Goal: Find specific page/section: Find specific page/section

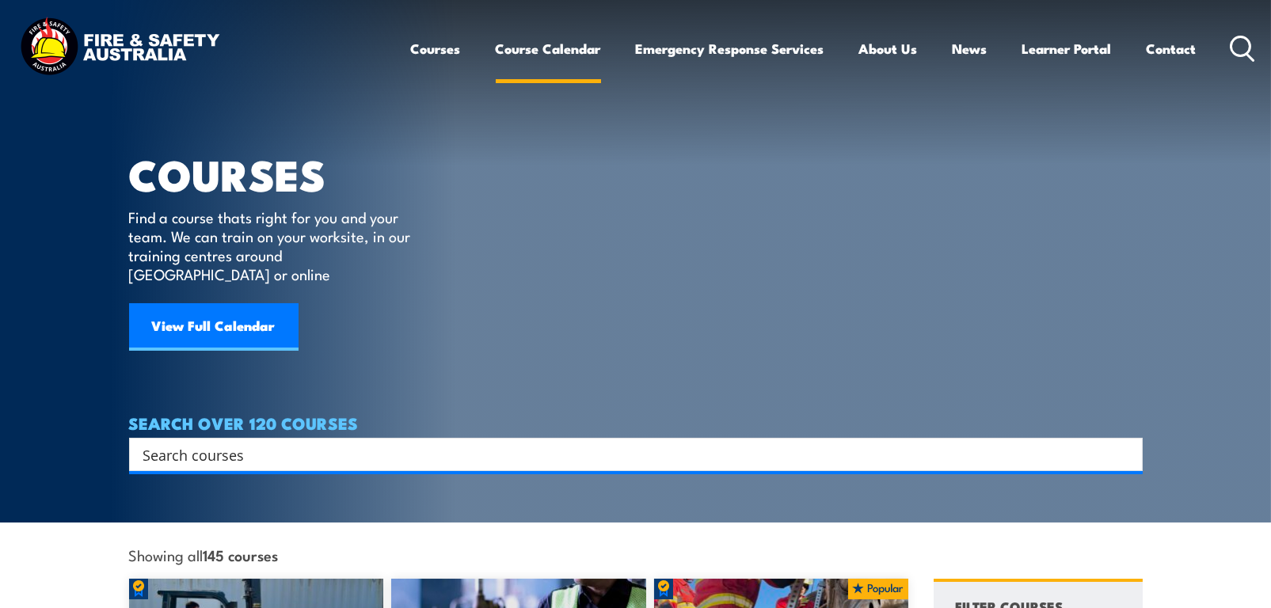
click at [528, 51] on link "Course Calendar" at bounding box center [548, 49] width 105 height 42
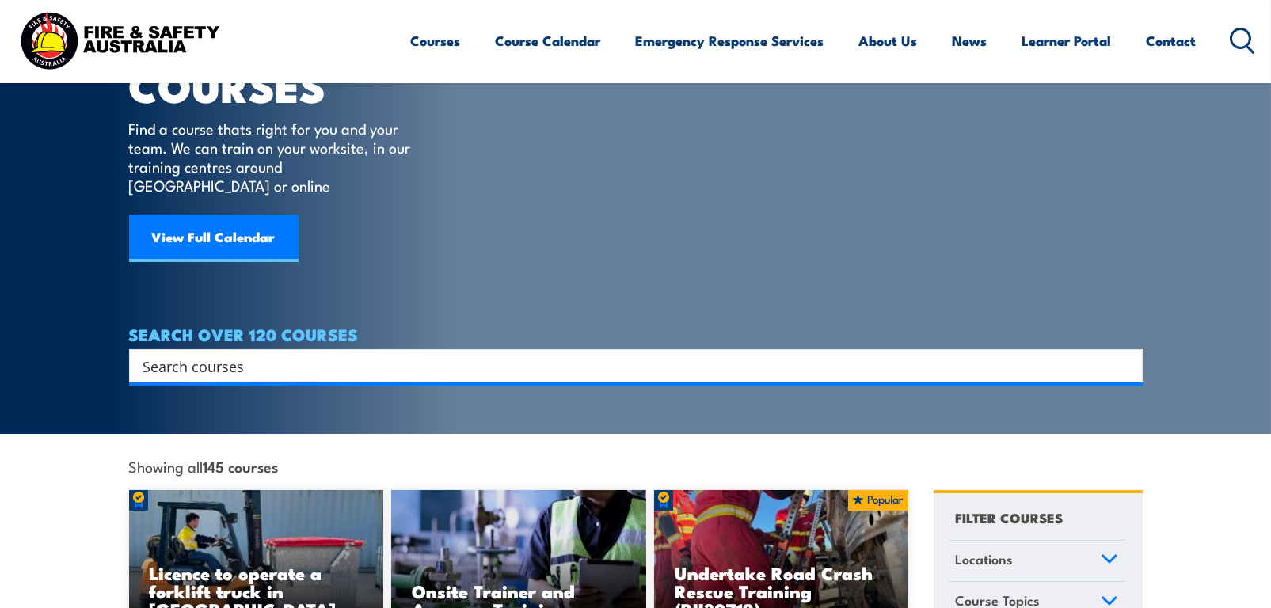
scroll to position [237, 0]
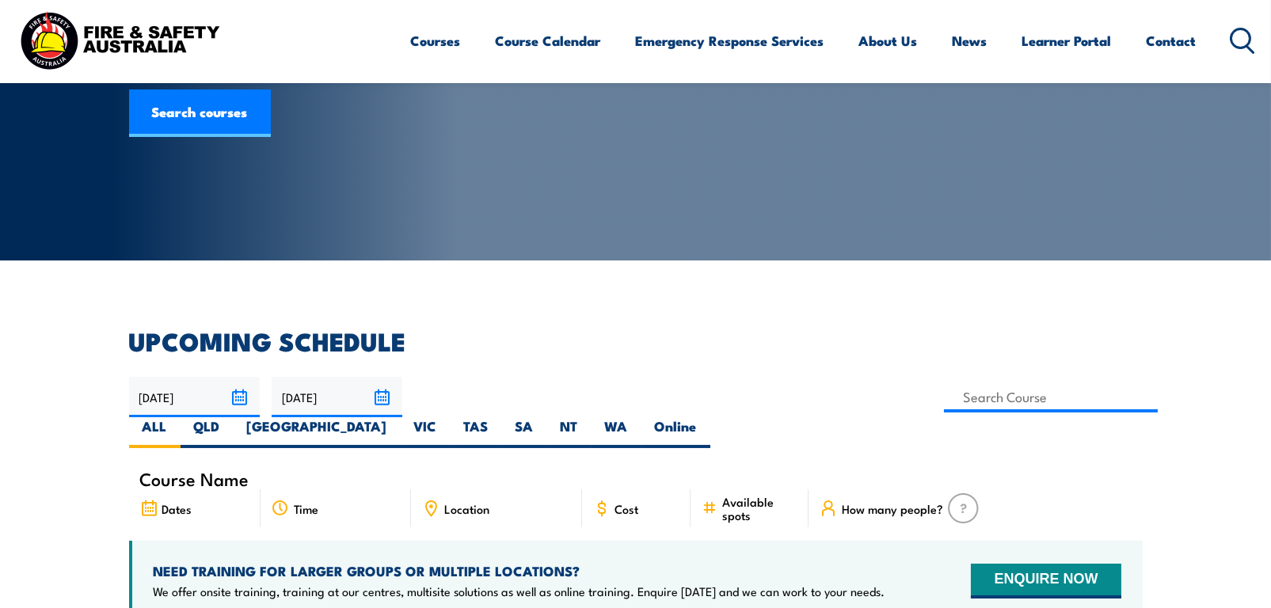
scroll to position [237, 0]
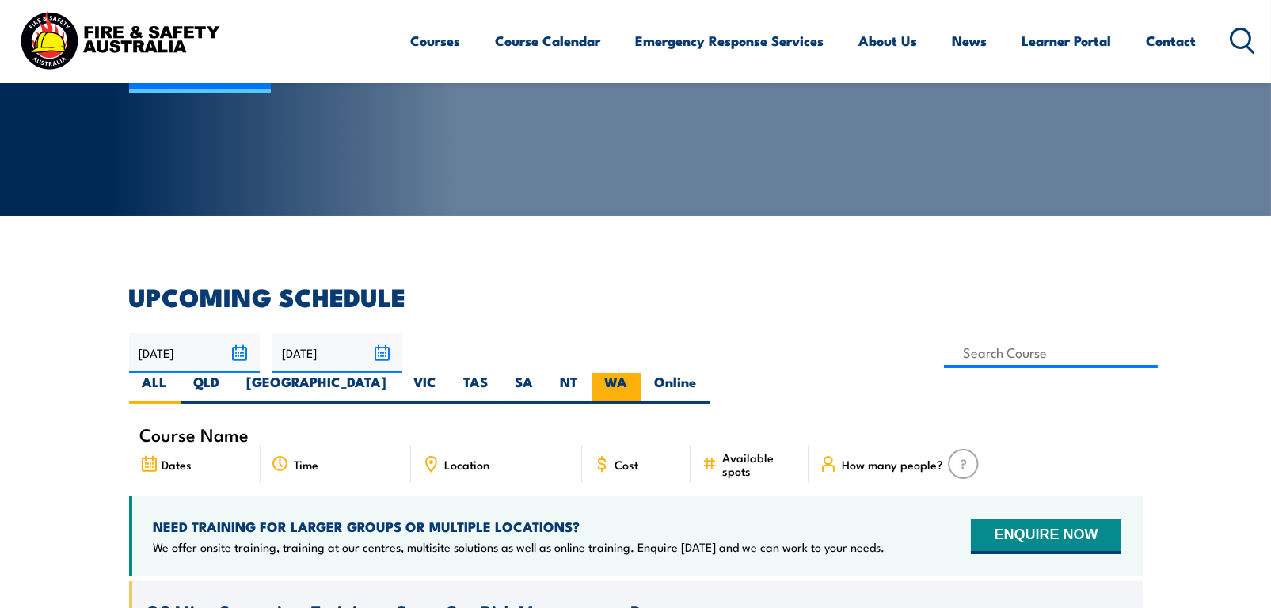
click at [641, 373] on label "WA" at bounding box center [616, 388] width 50 height 31
click at [638, 373] on input "WA" at bounding box center [633, 378] width 10 height 10
radio input "true"
